Goal: Find specific page/section: Find specific page/section

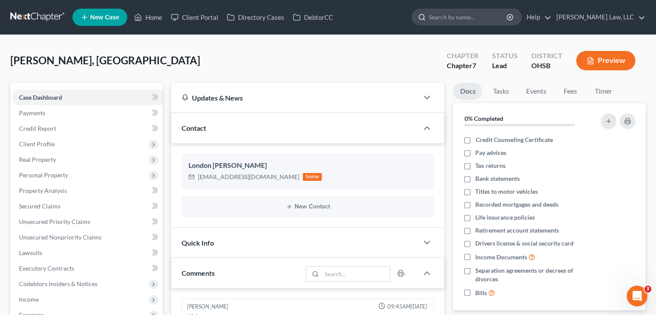
click at [492, 18] on input "search" at bounding box center [467, 17] width 79 height 16
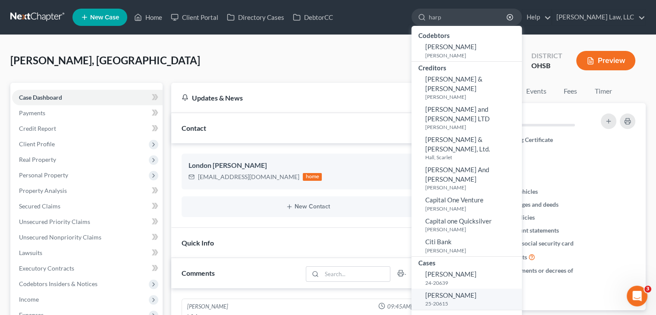
type input "harp"
click at [455, 291] on span "[PERSON_NAME]" at bounding box center [450, 295] width 51 height 8
select select "4"
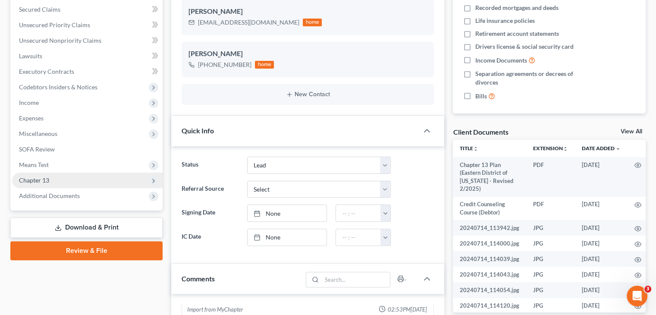
scroll to position [203, 0]
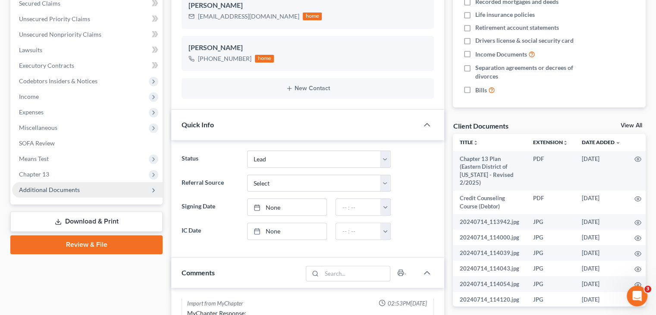
click at [36, 194] on span "Additional Documents" at bounding box center [87, 190] width 150 height 16
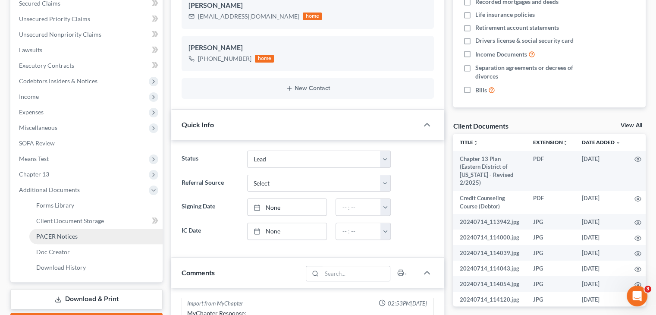
click at [48, 230] on link "PACER Notices" at bounding box center [95, 236] width 133 height 16
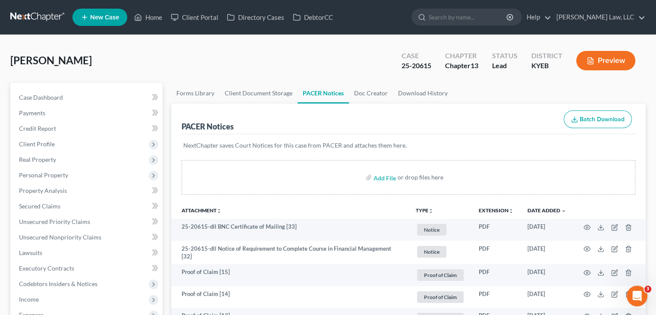
click at [447, 26] on ul "New Case Home Client Portal Directory Cases DebtorCC - No Result - See all resu…" at bounding box center [358, 17] width 573 height 22
click at [450, 20] on input "search" at bounding box center [467, 17] width 79 height 16
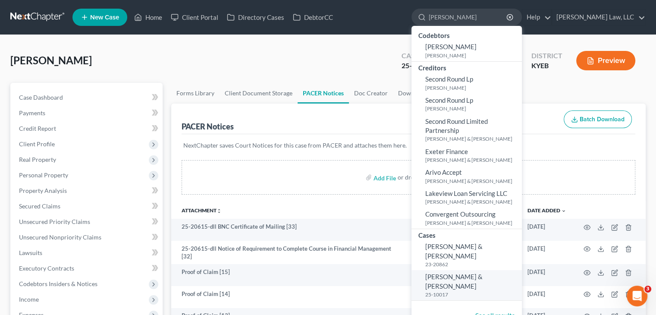
type input "[PERSON_NAME]"
click at [467, 272] on span "[PERSON_NAME] & [PERSON_NAME]" at bounding box center [453, 280] width 57 height 17
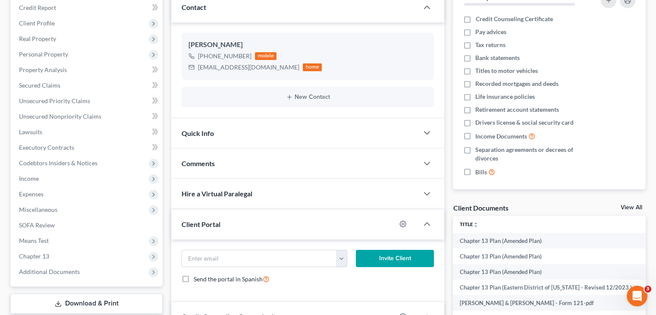
scroll to position [179, 0]
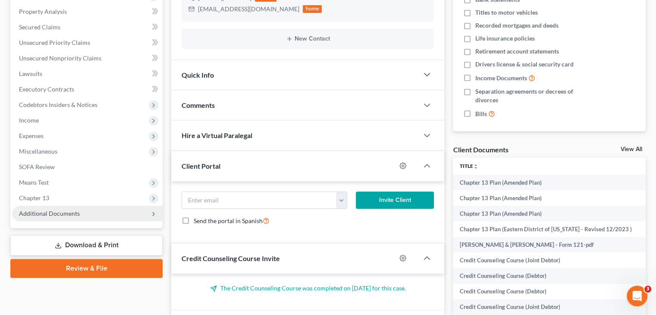
click at [89, 213] on span "Additional Documents" at bounding box center [87, 214] width 150 height 16
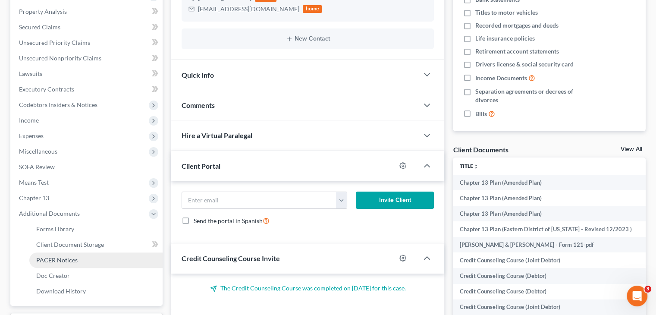
click at [57, 258] on span "PACER Notices" at bounding box center [56, 259] width 41 height 7
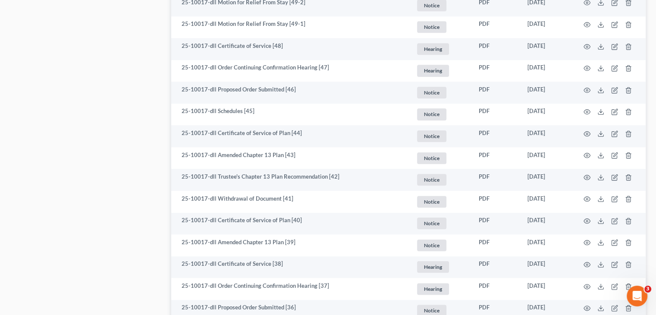
scroll to position [951, 0]
